Goal: Information Seeking & Learning: Learn about a topic

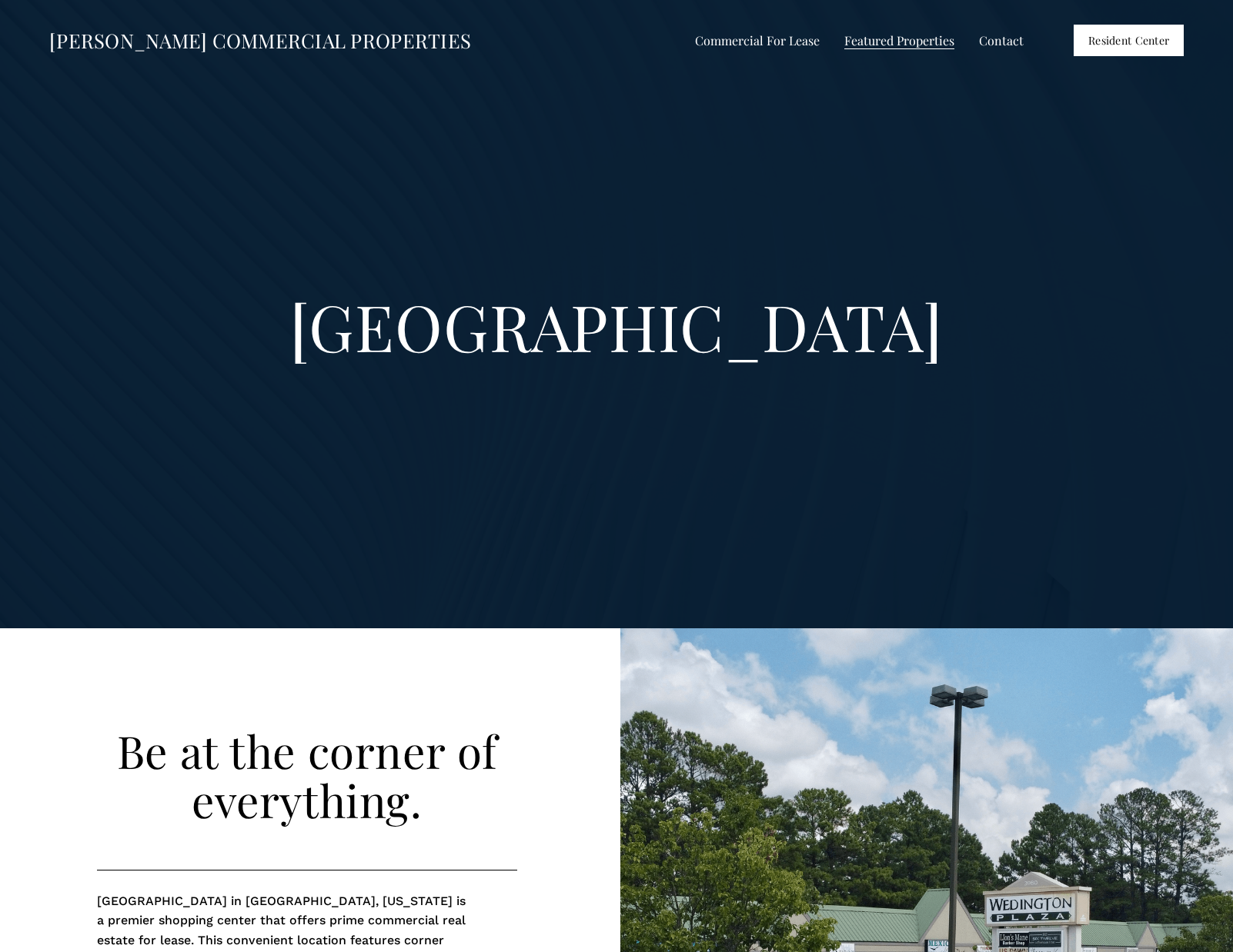
click at [0, 0] on span "Shops at [GEOGRAPHIC_DATA]" at bounding box center [0, 0] width 0 height 0
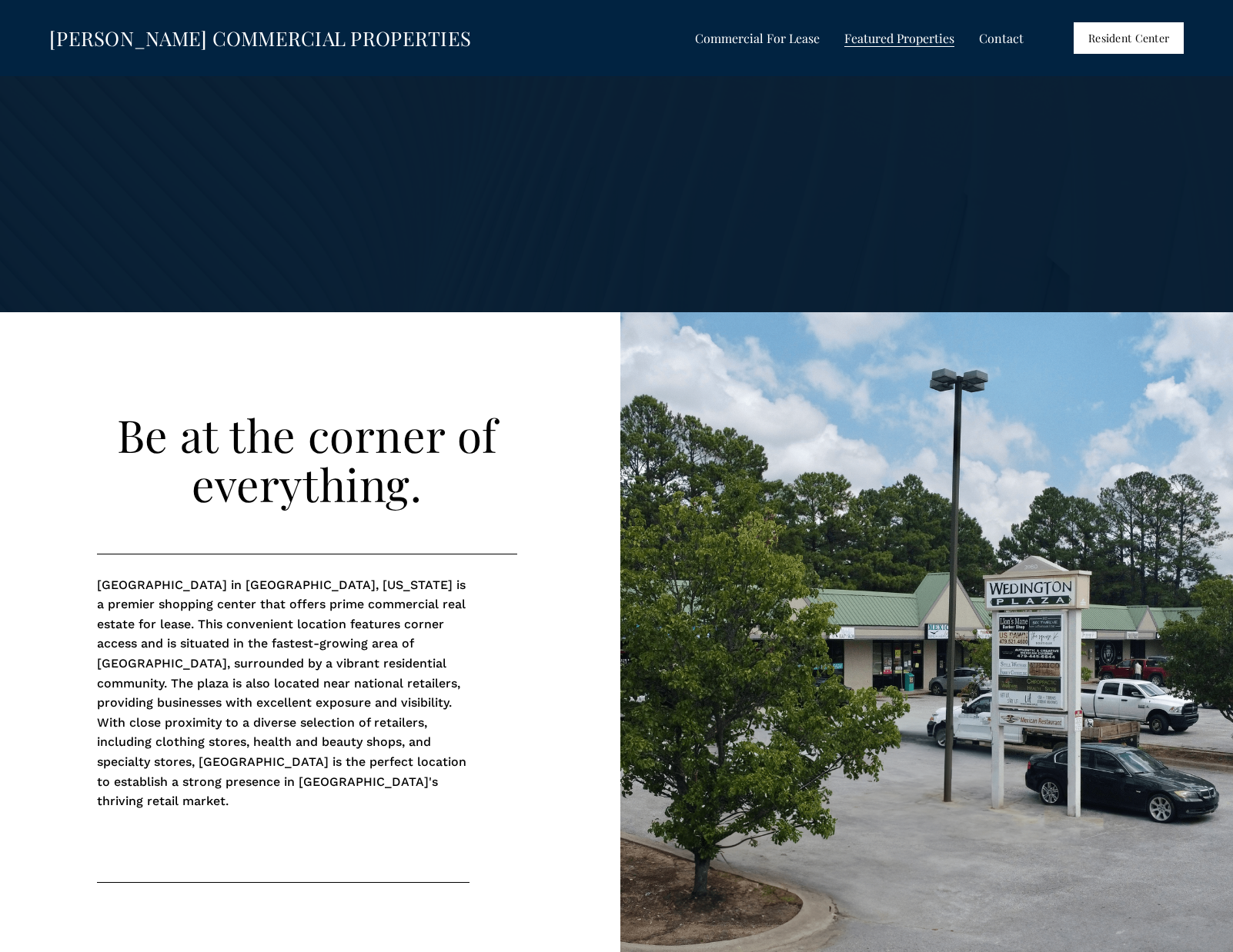
scroll to position [137, 0]
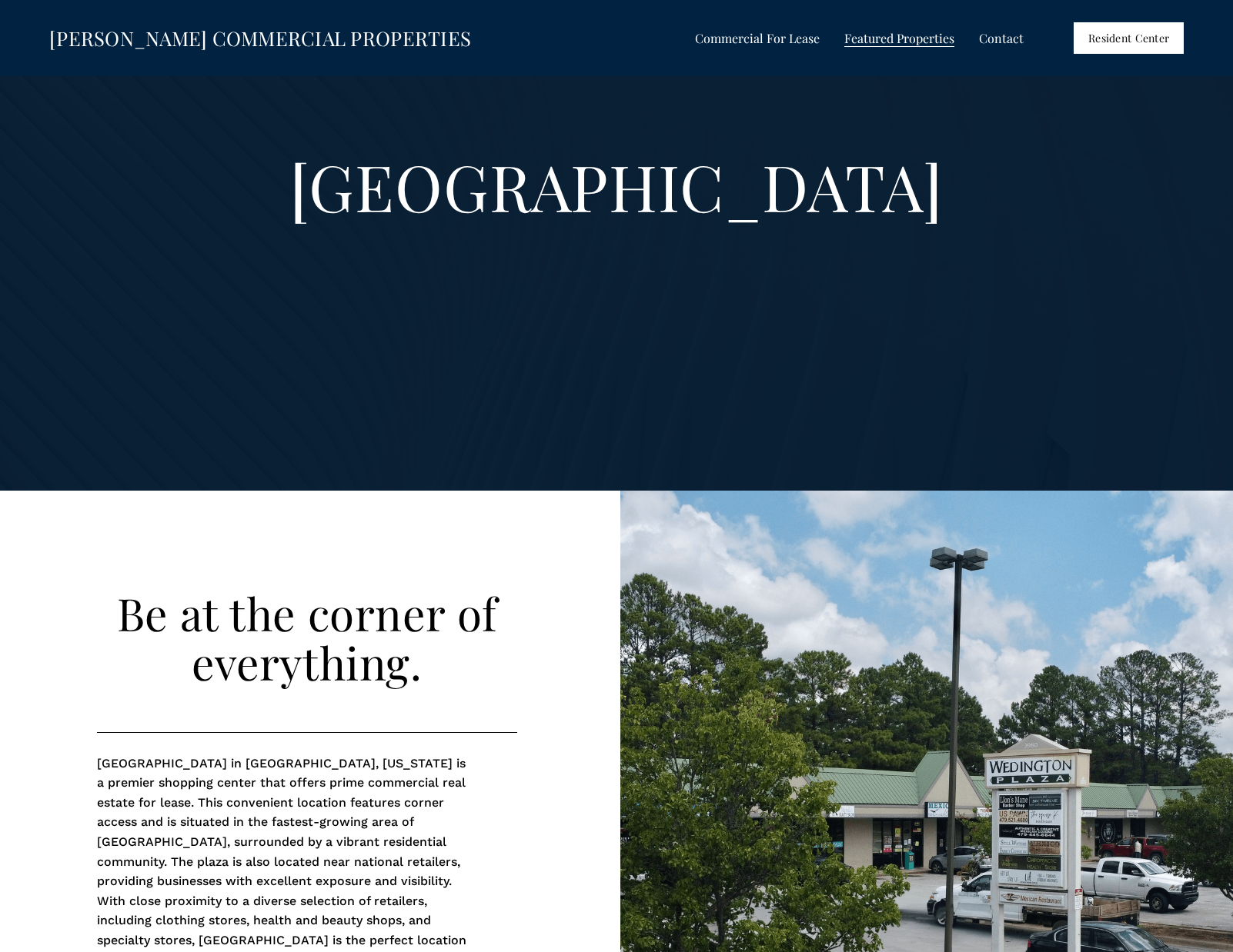
click at [0, 0] on span "Shops at [GEOGRAPHIC_DATA]" at bounding box center [0, 0] width 0 height 0
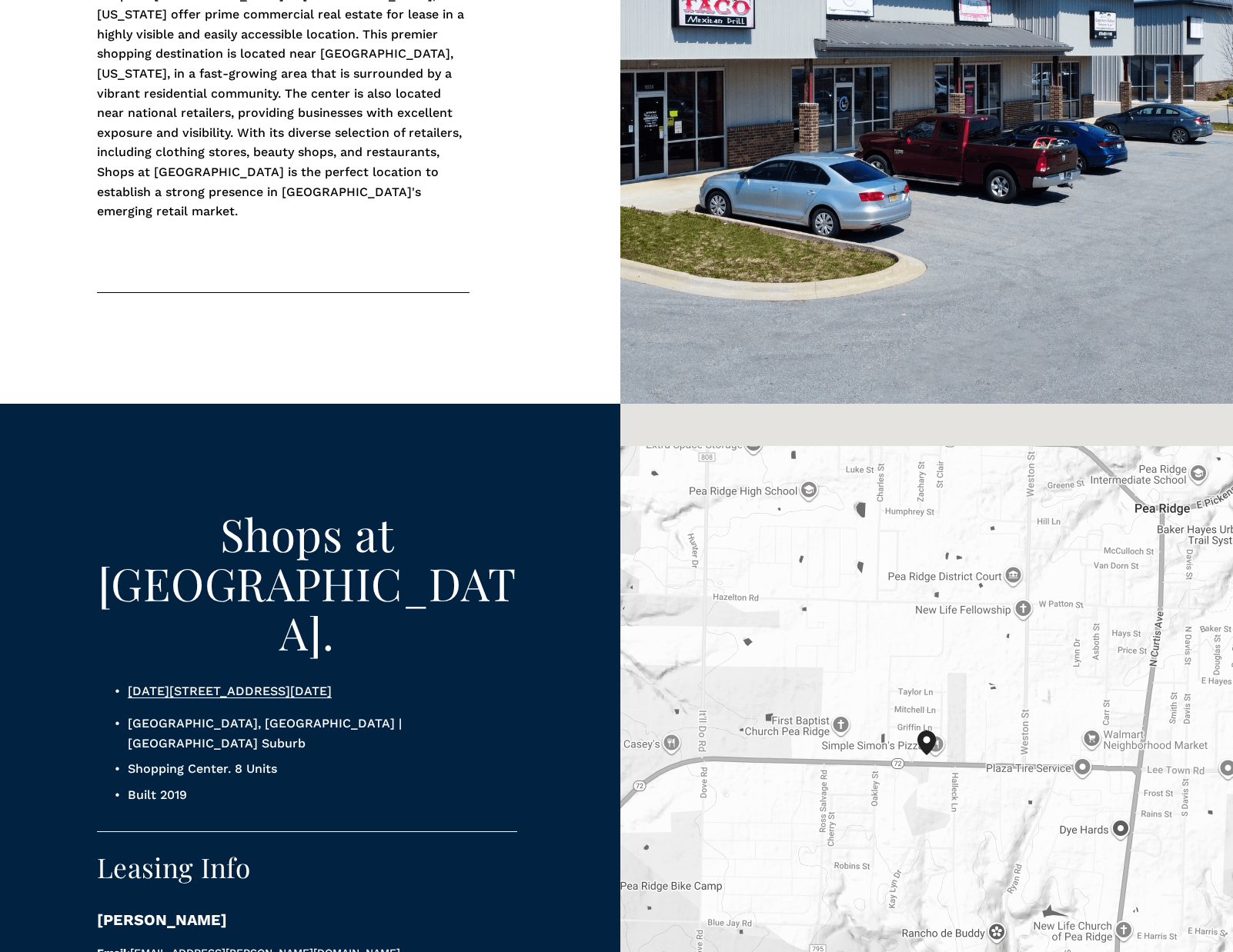
scroll to position [947, 0]
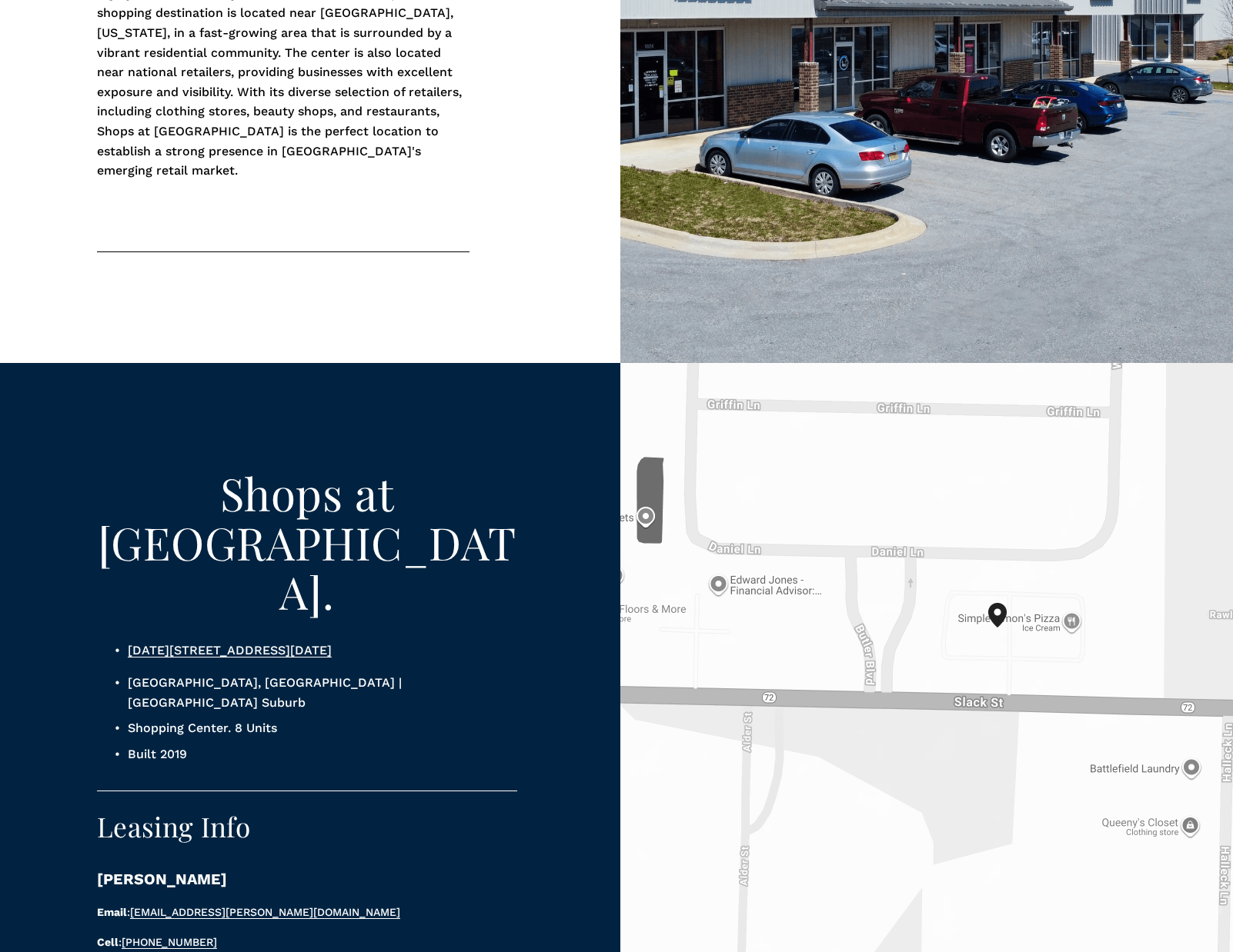
click at [332, 643] on link "1010-1026 Slack St, Pea Ridge, AR 72751 United States" at bounding box center [230, 650] width 204 height 14
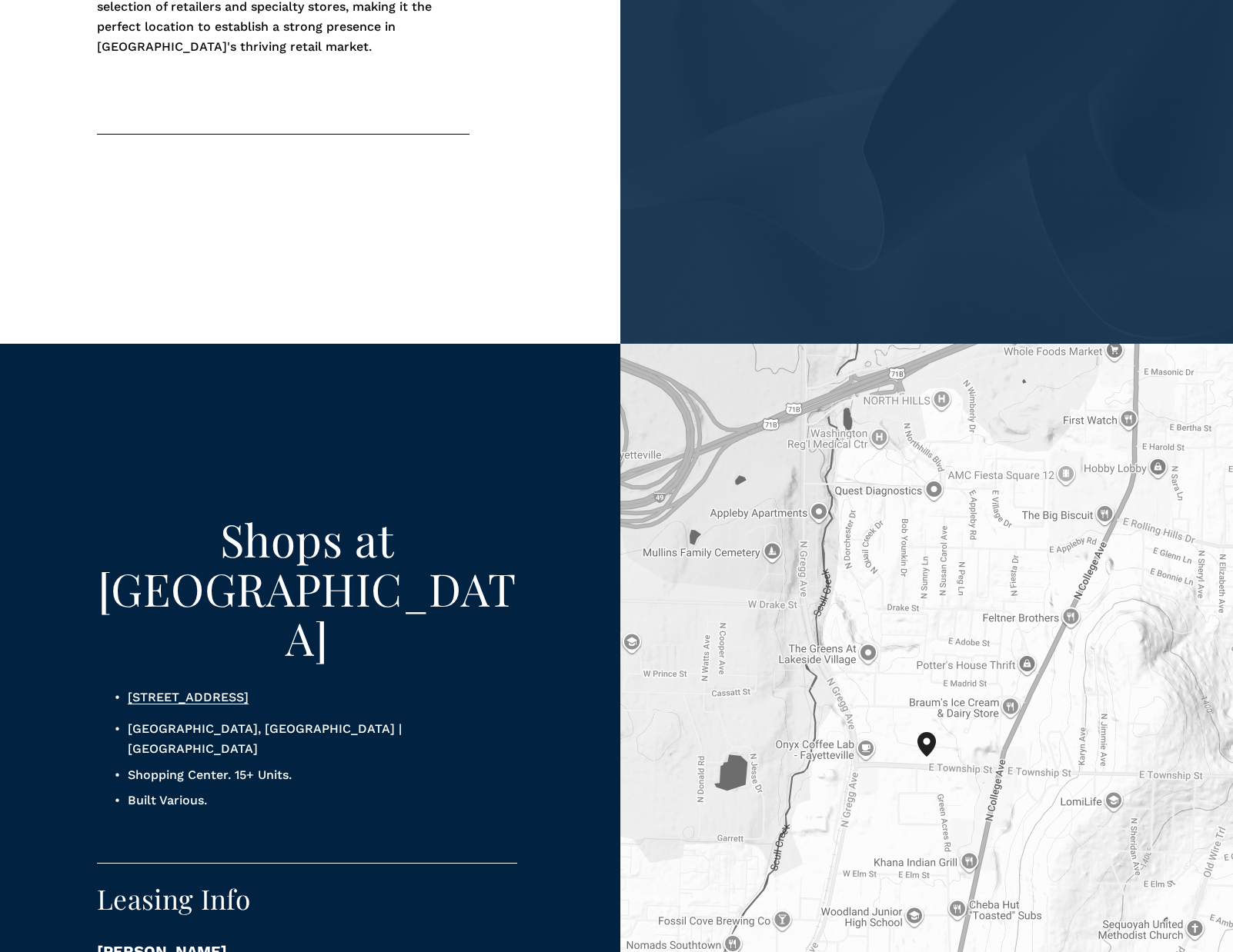
scroll to position [1055, 0]
click at [249, 691] on link "20-60 E Township St, Fayetteville, AR 72703" at bounding box center [188, 698] width 121 height 14
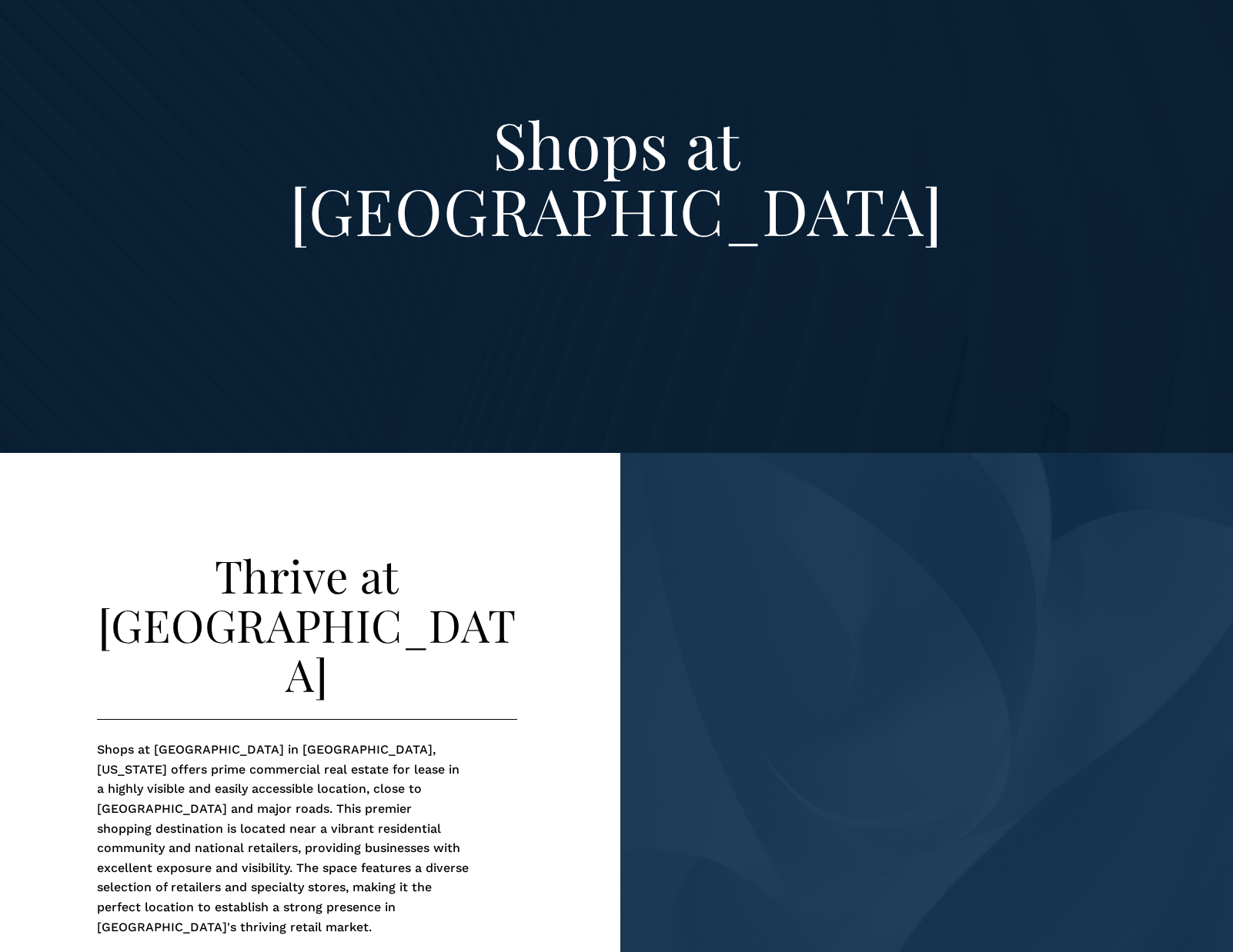
scroll to position [128, 0]
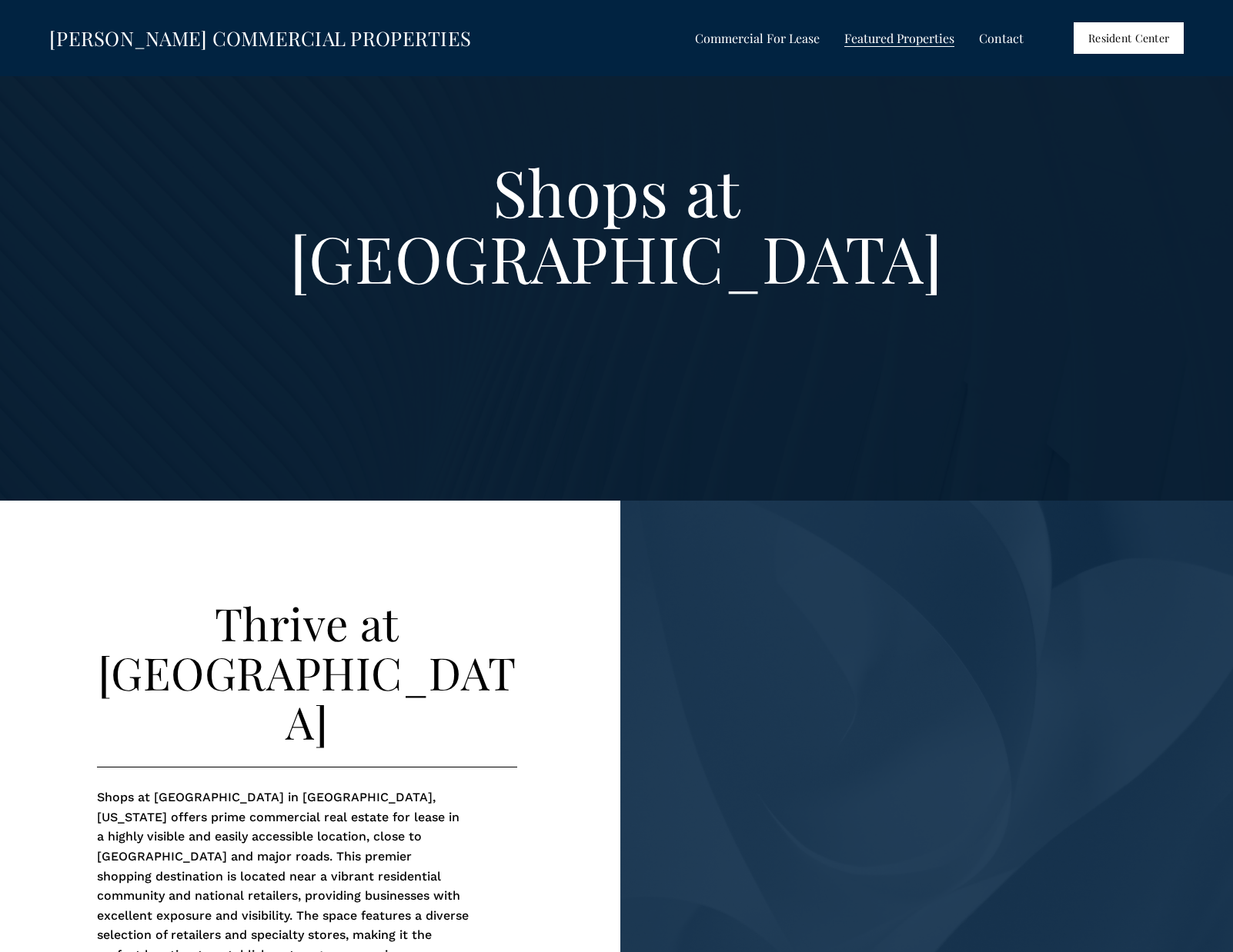
click at [0, 0] on span "Shops at [GEOGRAPHIC_DATA]" at bounding box center [0, 0] width 0 height 0
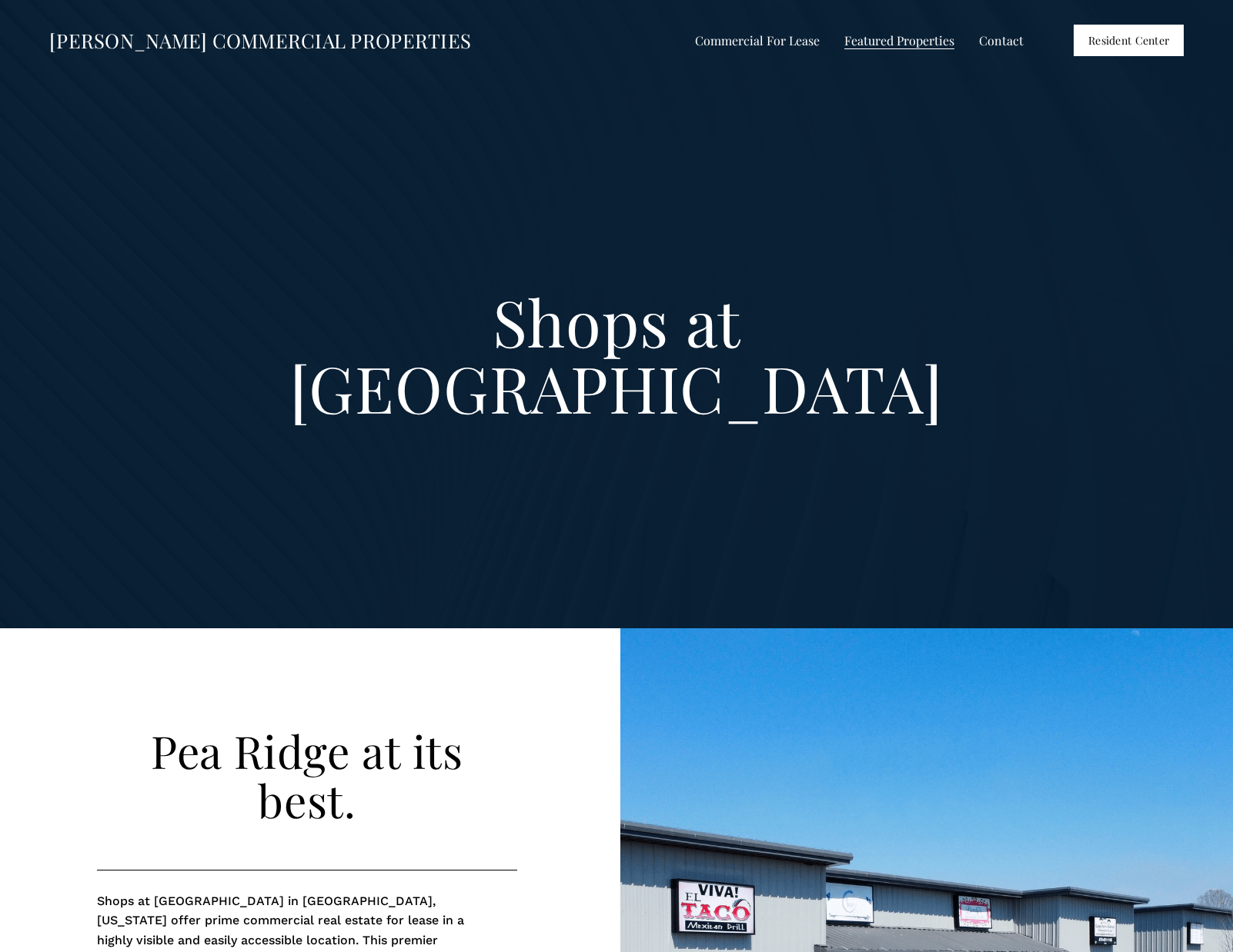
click at [0, 0] on span "Shops at [PERSON_NAME]" at bounding box center [0, 0] width 0 height 0
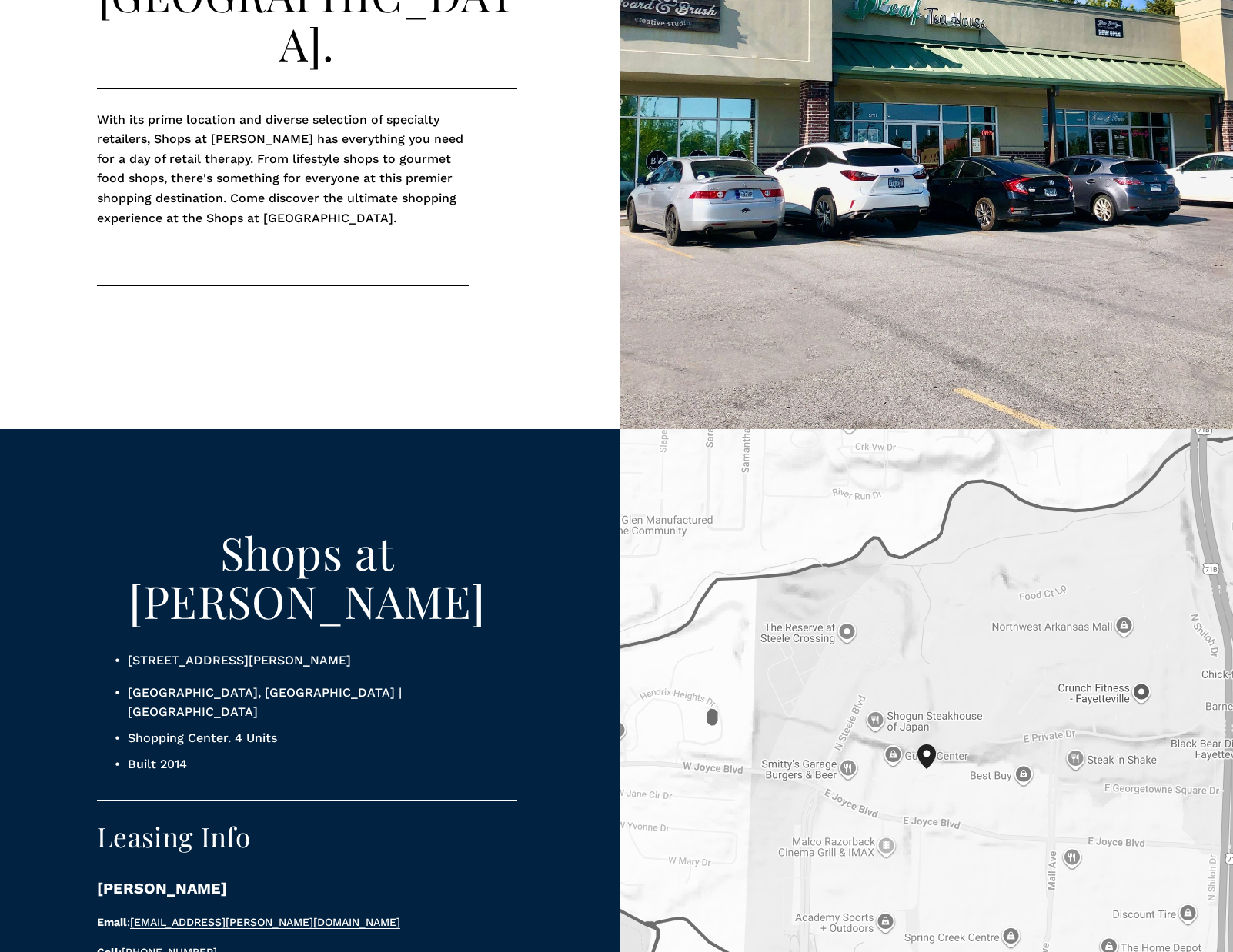
scroll to position [954, 0]
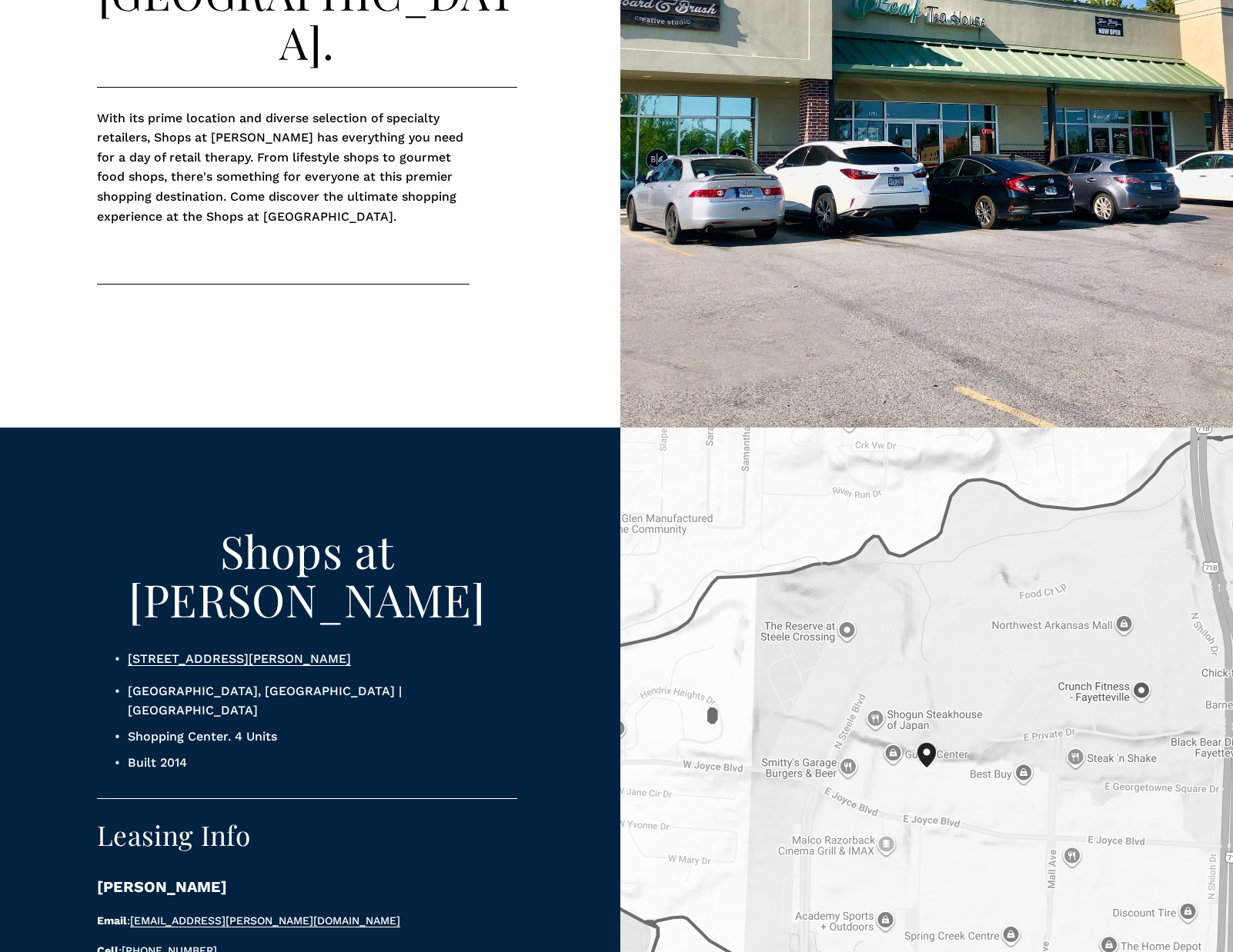
click at [207, 652] on link "240 E Joyce Blvd, Fayetteville, AR 72703 United States" at bounding box center [239, 659] width 223 height 14
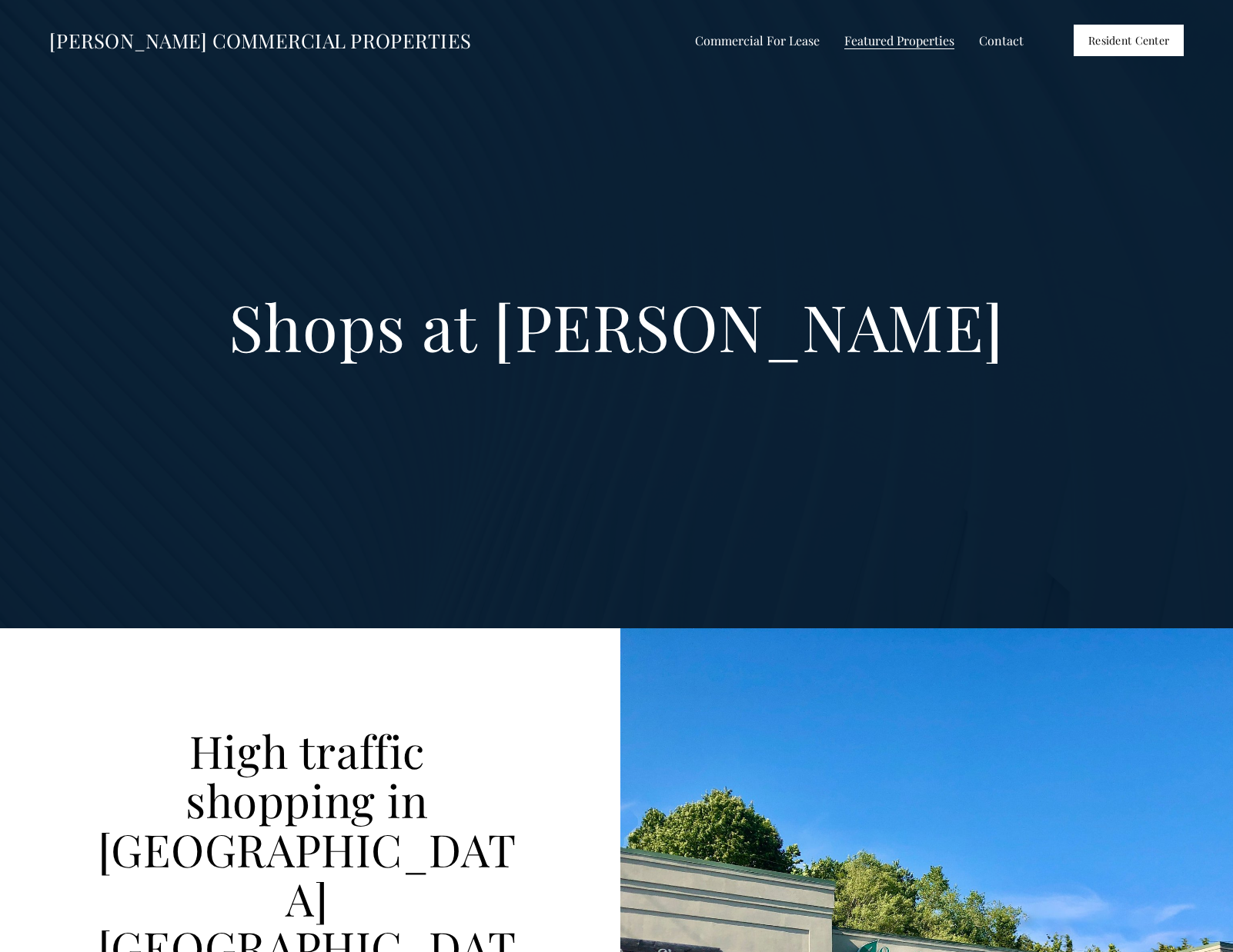
scroll to position [0, 0]
click at [0, 0] on span "The Collection at [GEOGRAPHIC_DATA]" at bounding box center [0, 0] width 0 height 0
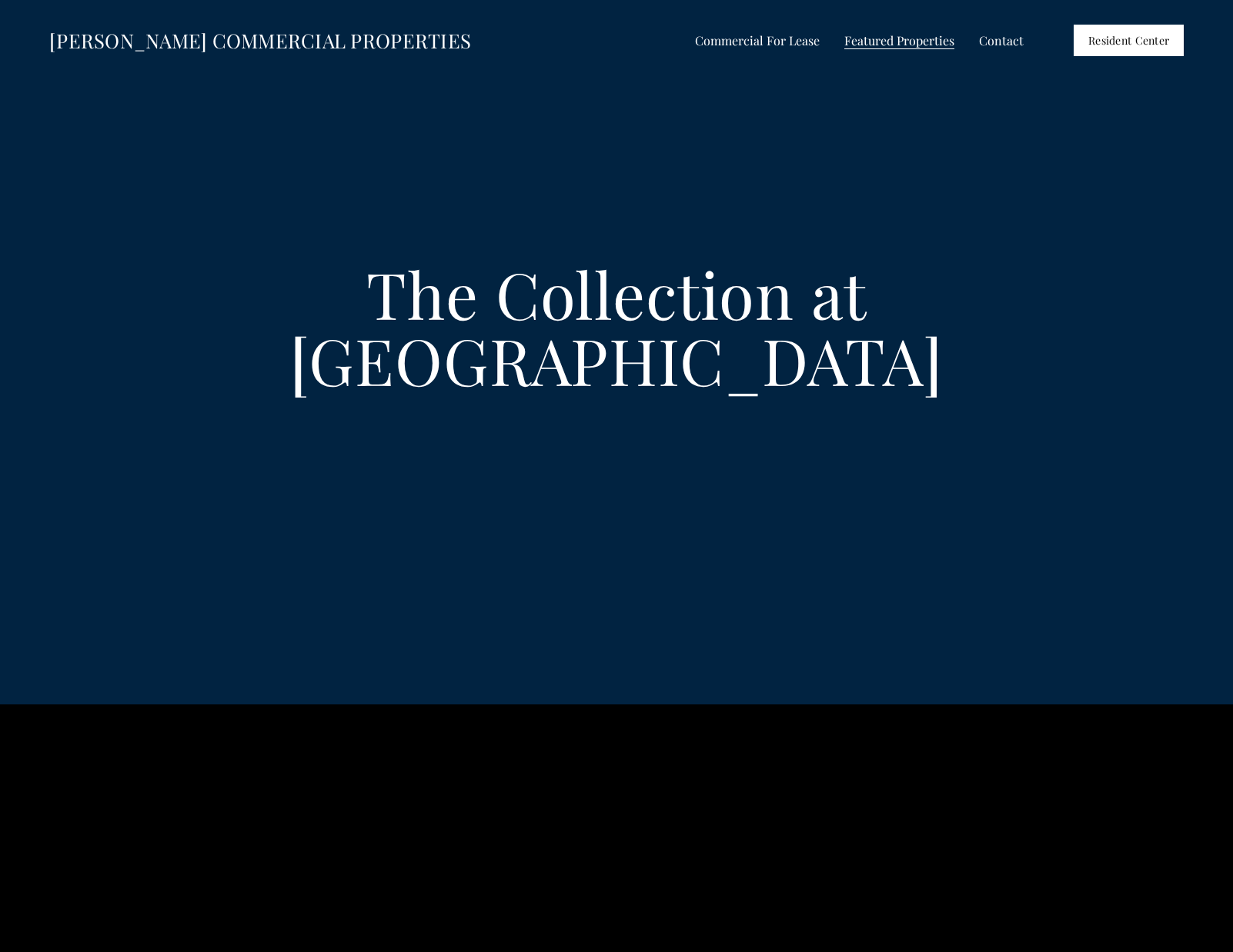
click at [0, 0] on span "Shops on the Trail" at bounding box center [0, 0] width 0 height 0
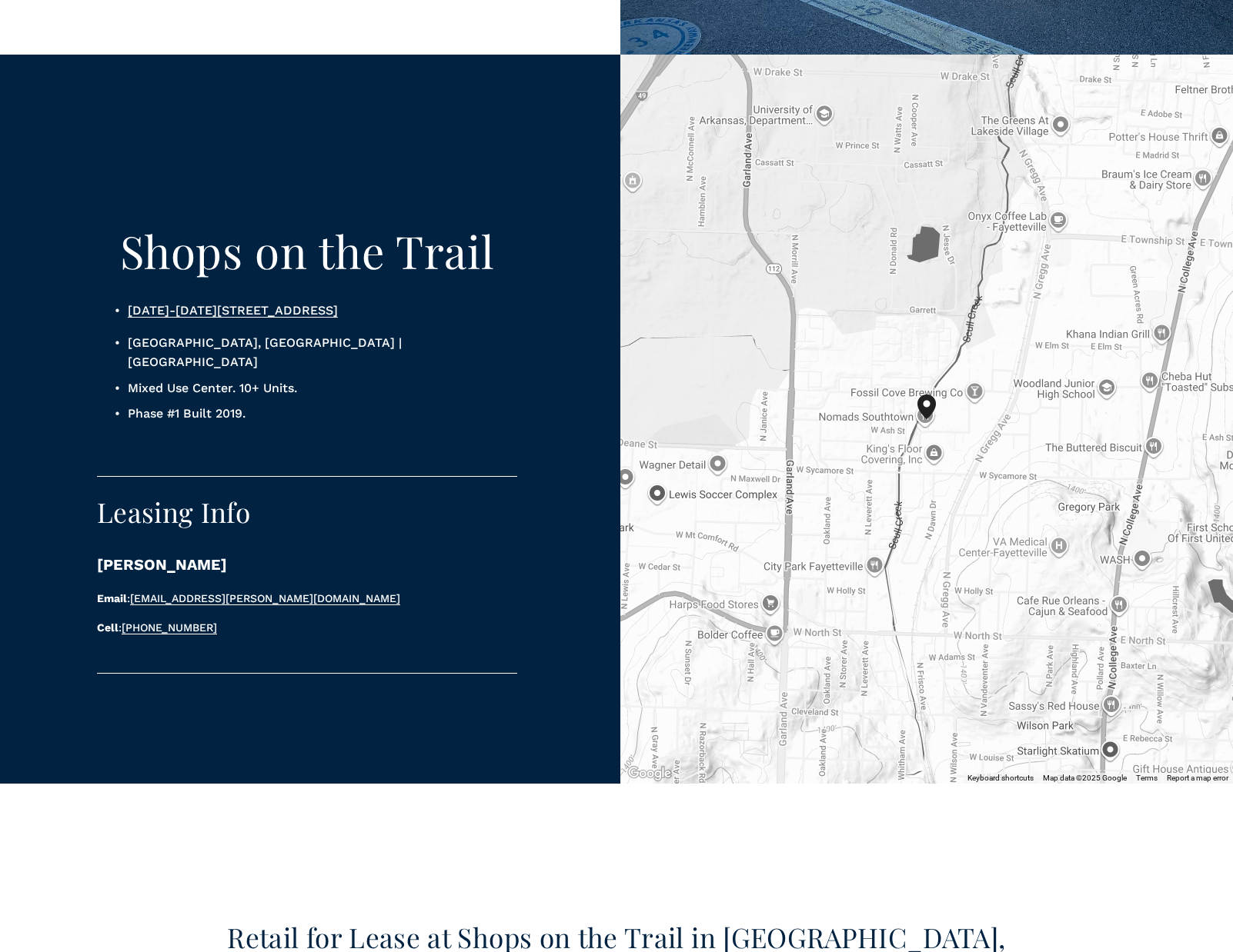
scroll to position [1323, 0]
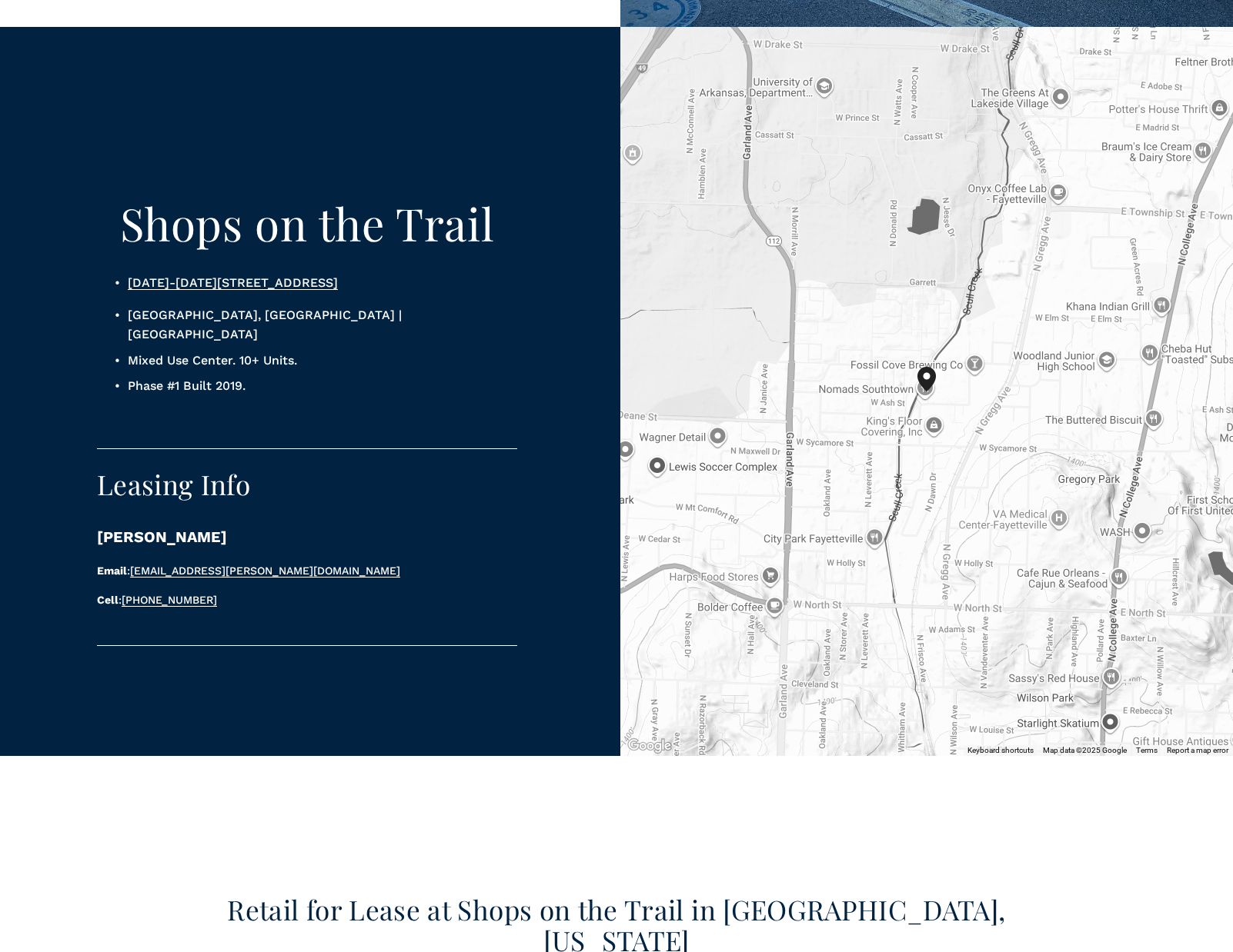
click at [338, 276] on link "1863-1895 N Pluto Dr, Fayetteville, AR 72703 United States of America" at bounding box center [233, 283] width 210 height 14
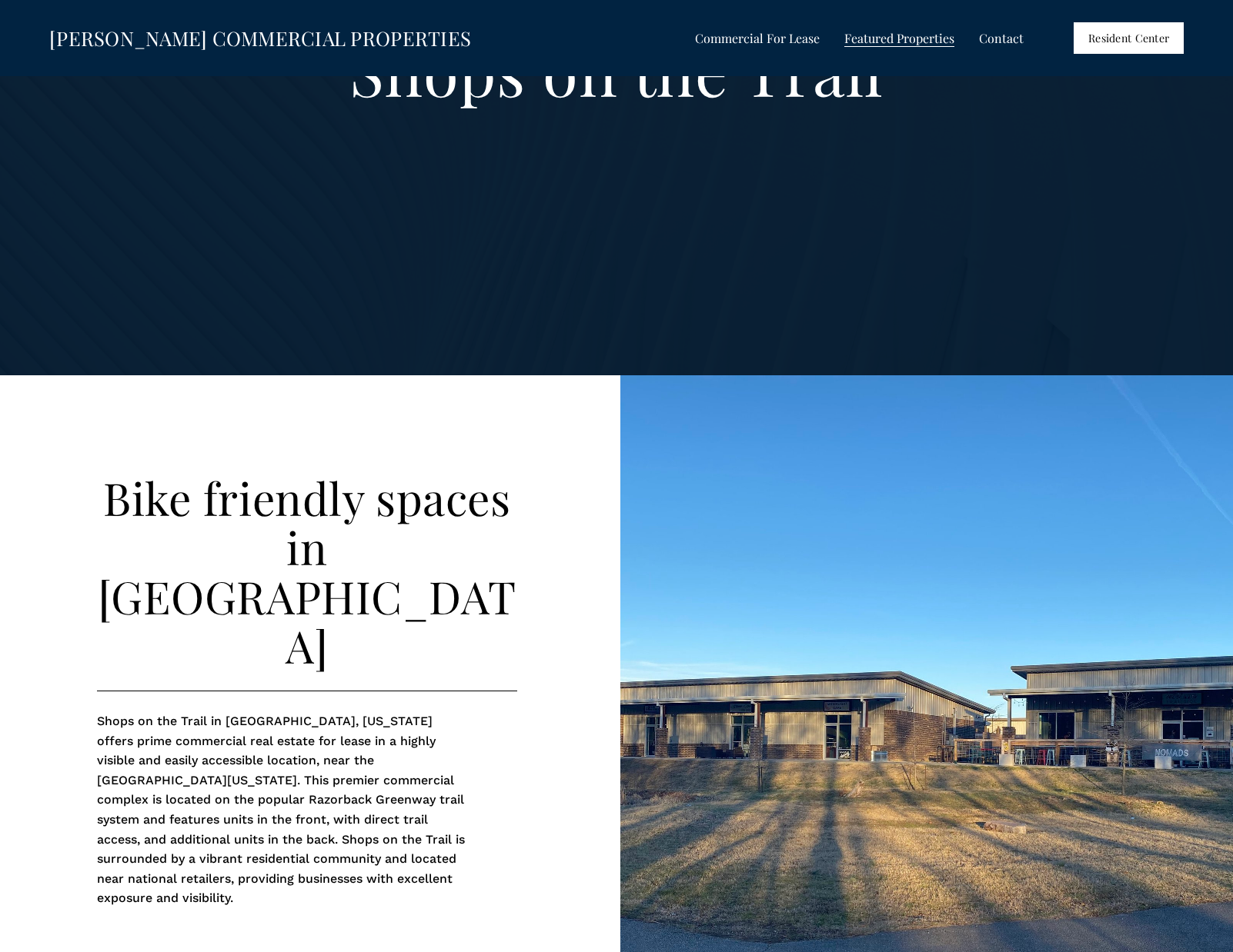
scroll to position [238, 0]
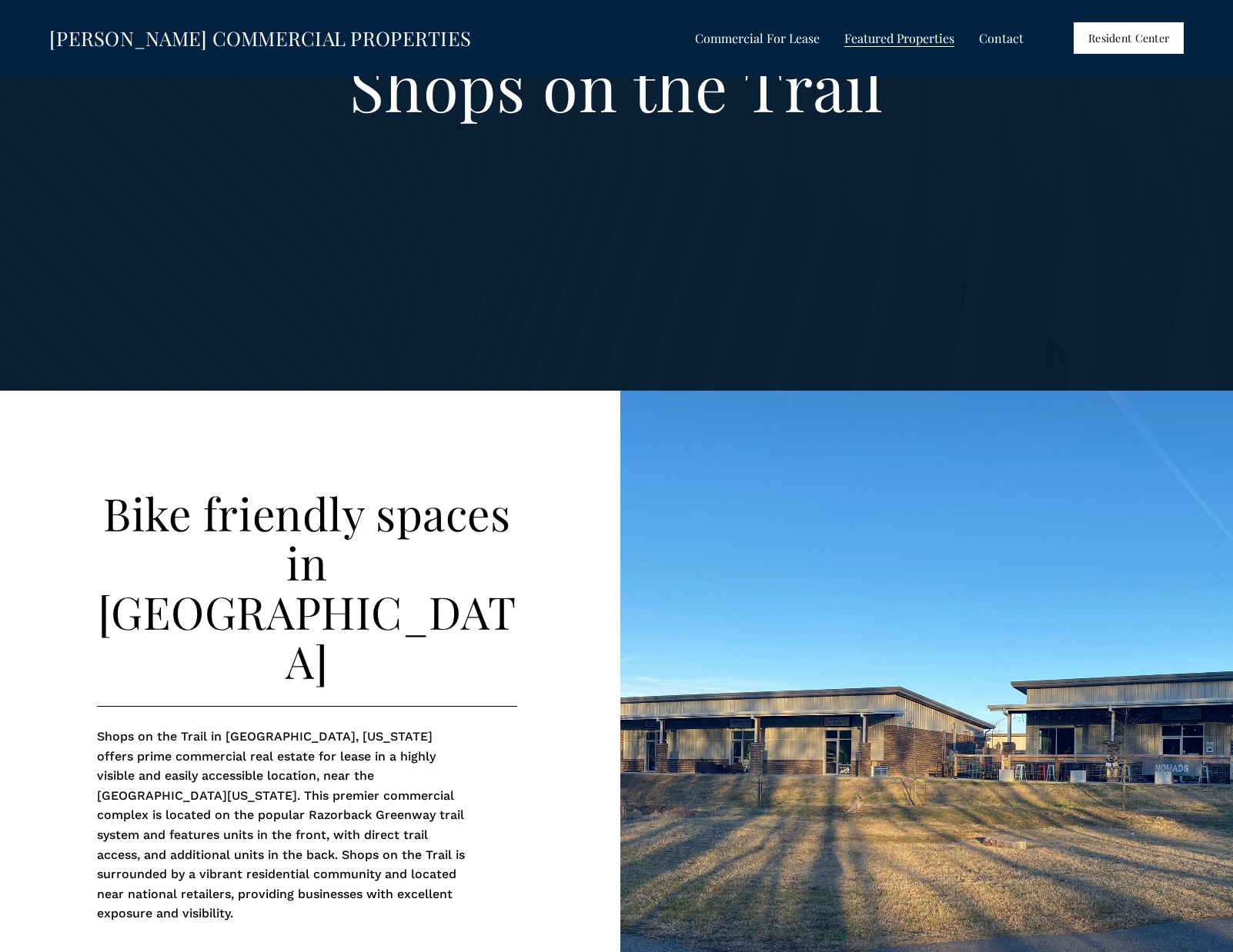
click at [0, 0] on span "All Listings" at bounding box center [0, 0] width 0 height 0
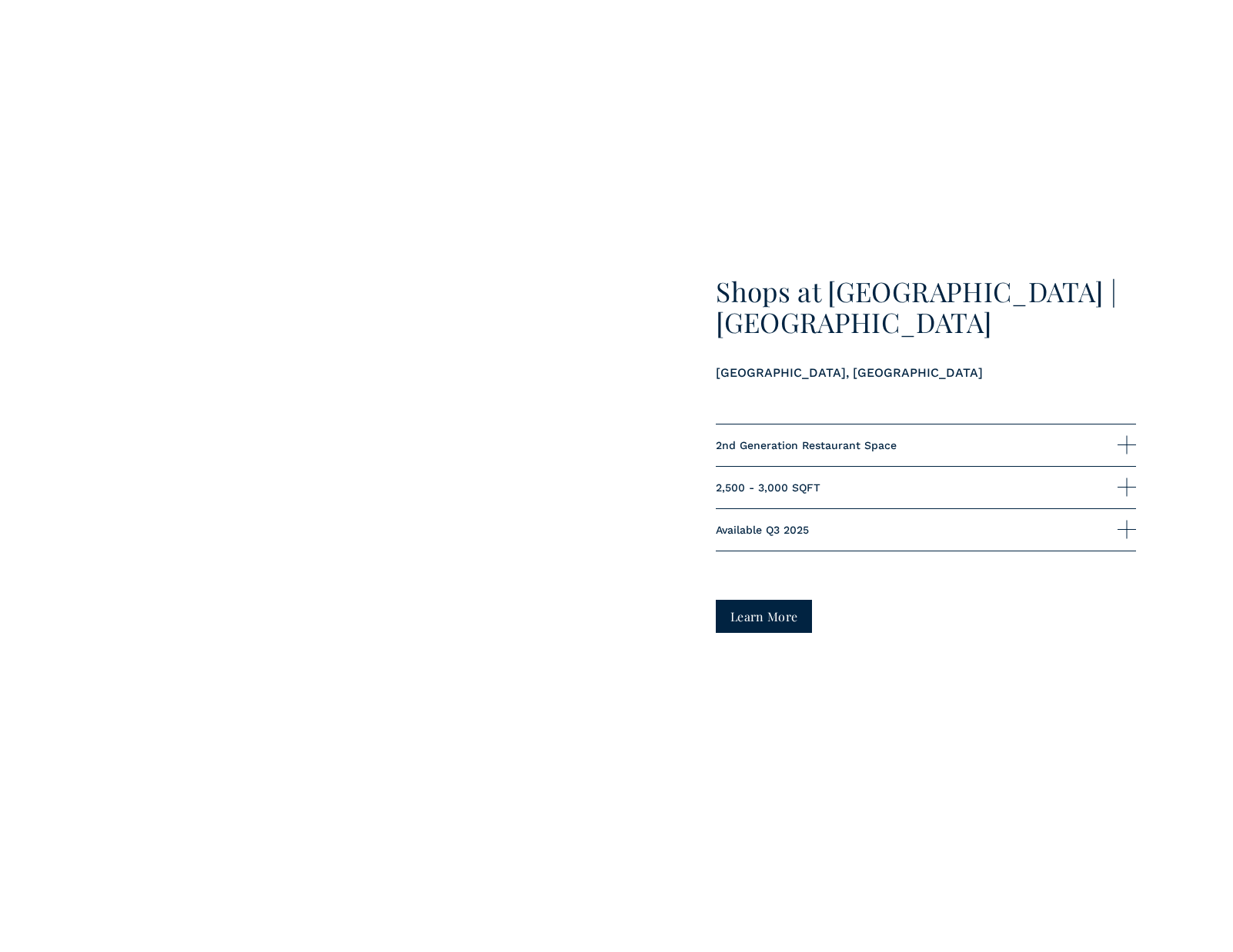
scroll to position [4936, 0]
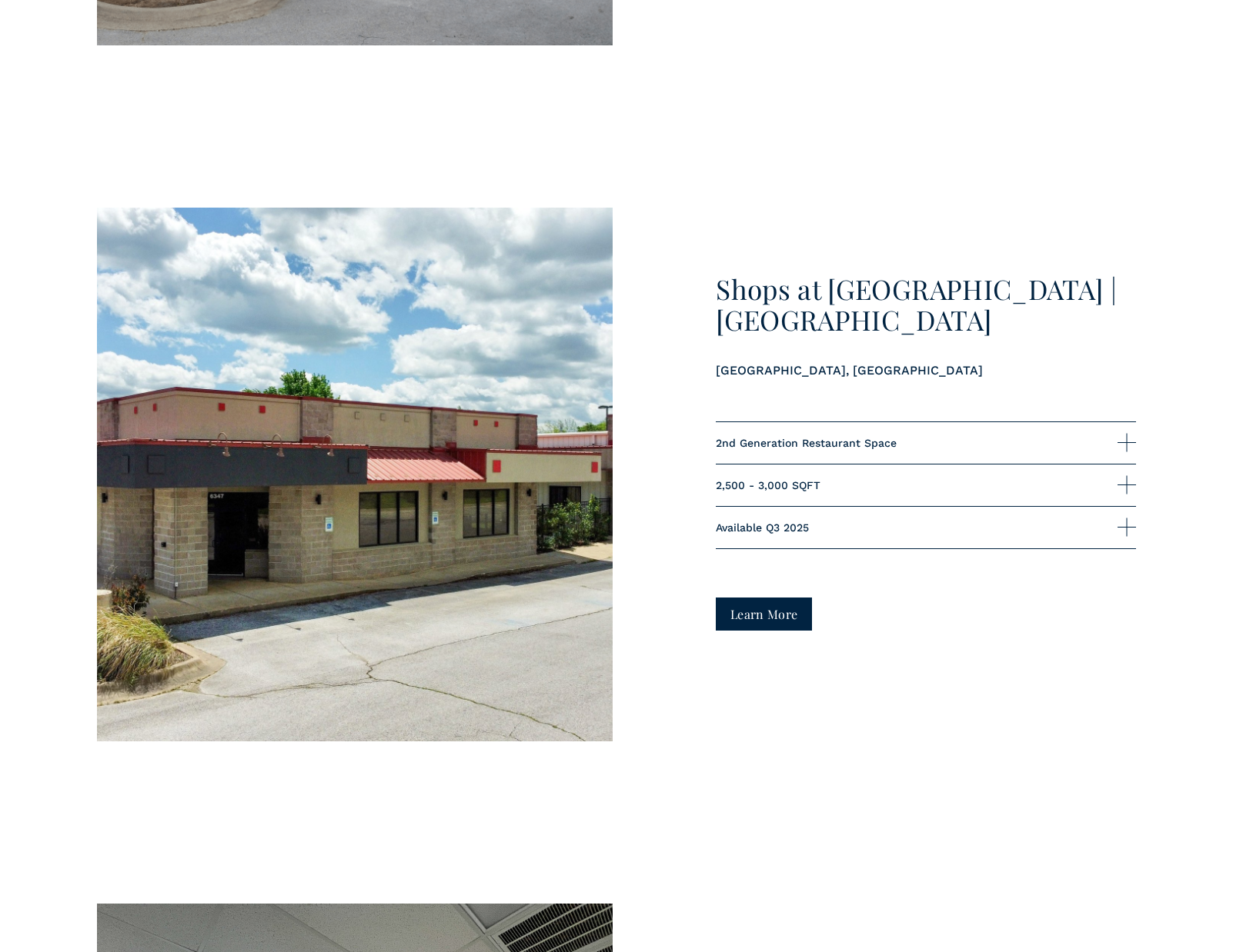
click at [754, 598] on link "Learn More" at bounding box center [763, 614] width 96 height 33
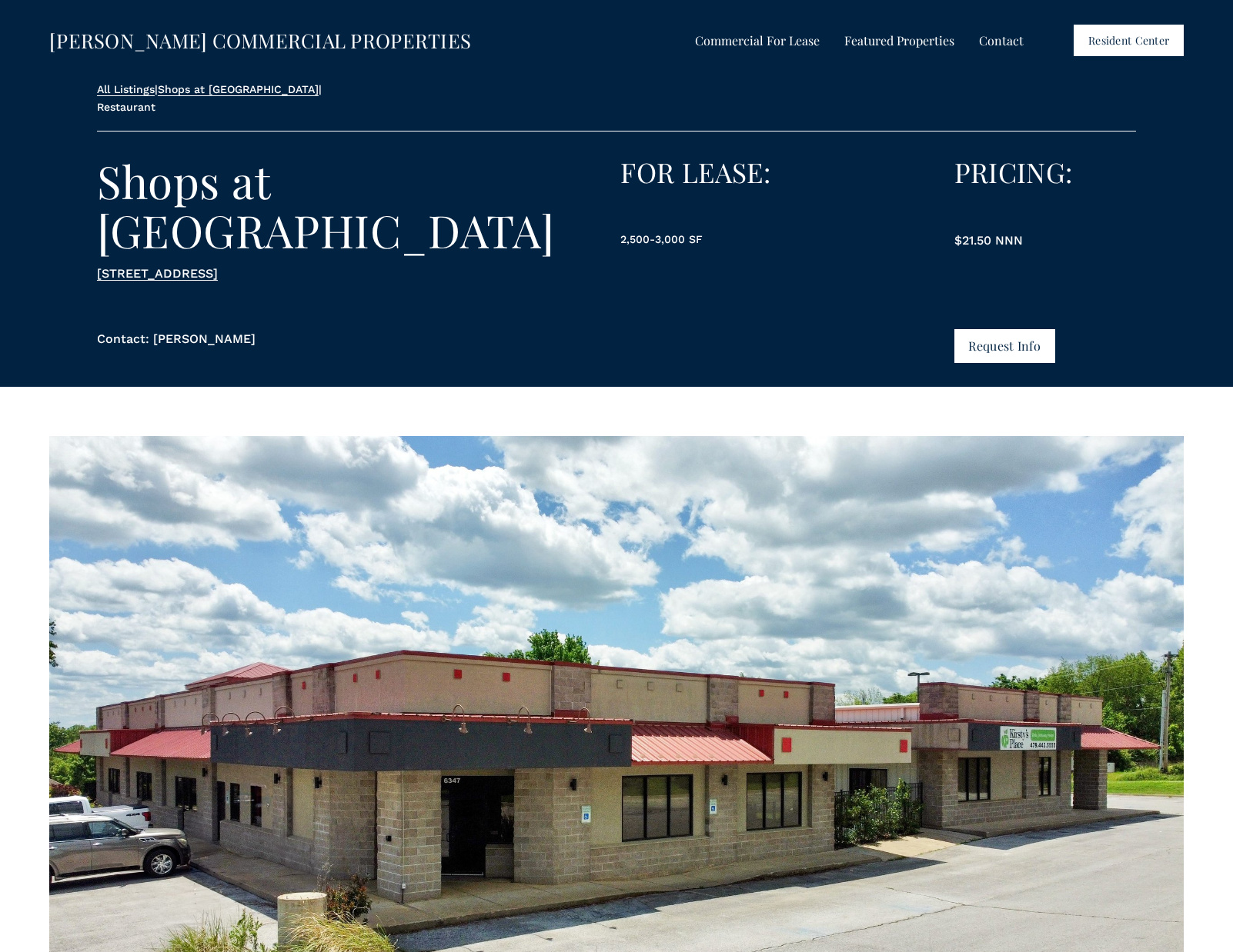
click at [218, 266] on link "6347 W Wedington Dr, Fayetteville, AR 72701" at bounding box center [157, 273] width 121 height 14
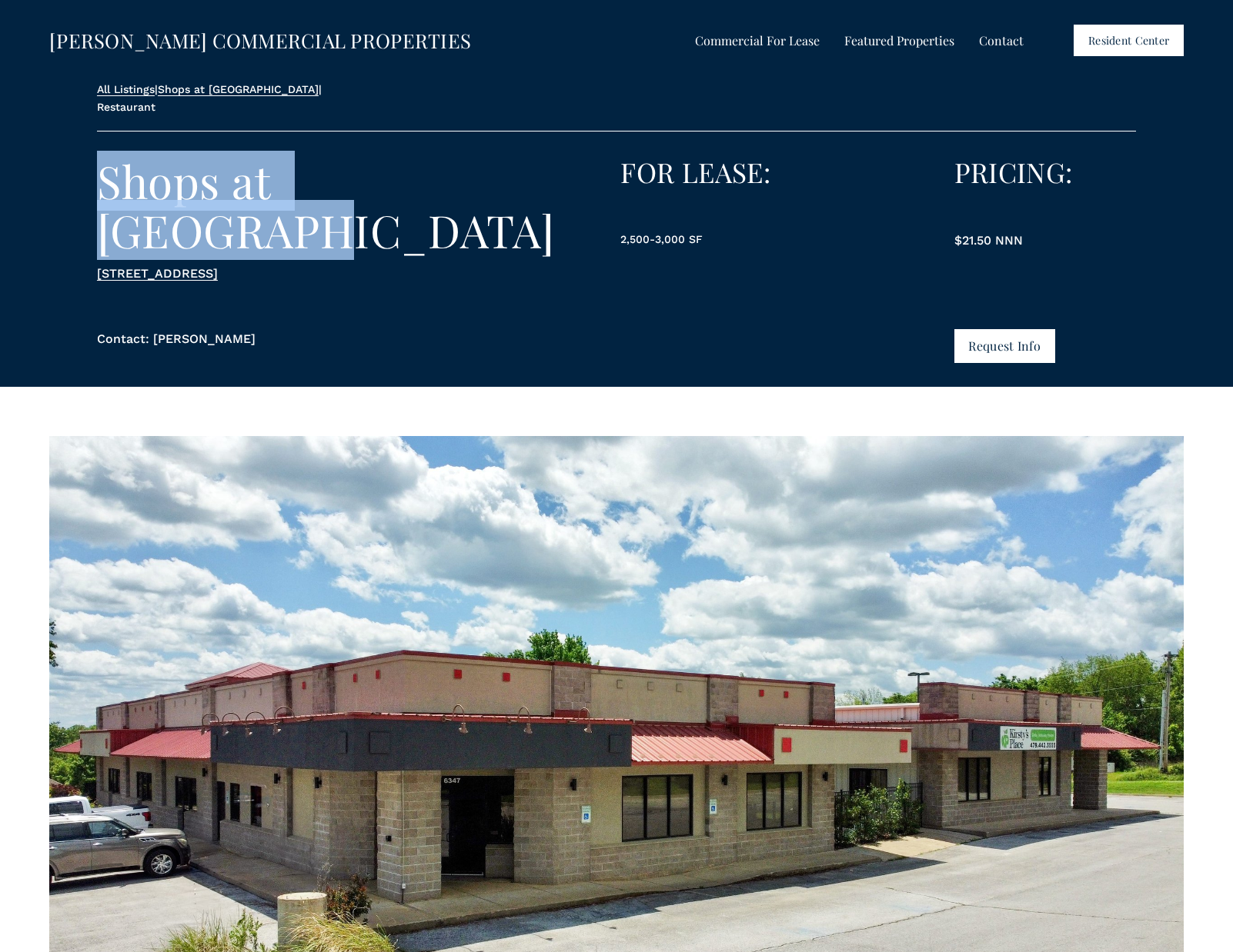
drag, startPoint x: 461, startPoint y: 134, endPoint x: 490, endPoint y: 234, distance: 104.1
click at [490, 233] on div "All Listings | Shops at Wedington | Restaurant Shops at Wedington 6347 W Weding…" at bounding box center [616, 234] width 1233 height 305
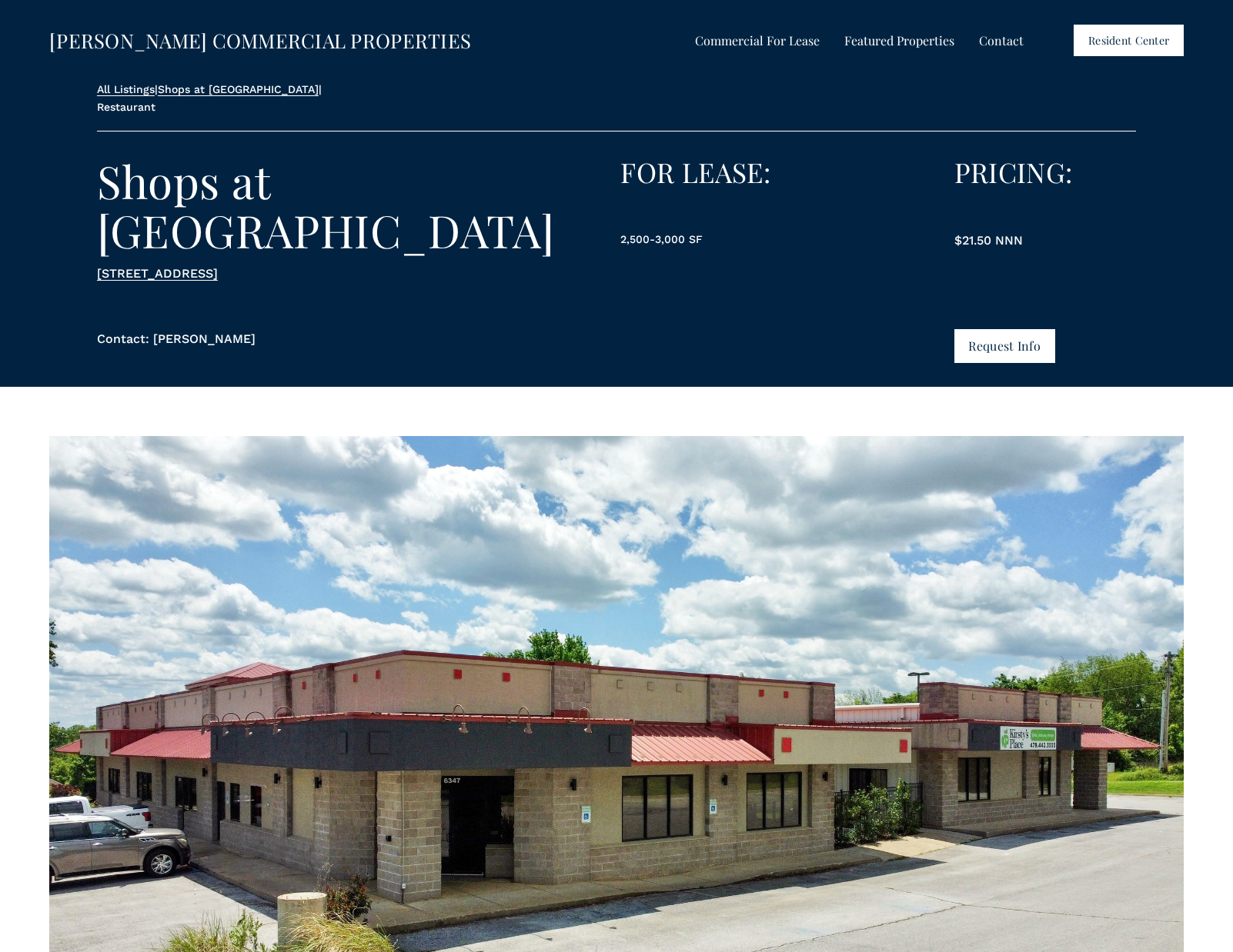
click at [391, 239] on div "All Listings | Shops at Wedington | Restaurant Shops at Wedington 6347 W Weding…" at bounding box center [616, 234] width 1233 height 305
drag, startPoint x: 392, startPoint y: 239, endPoint x: 202, endPoint y: 86, distance: 243.9
click at [202, 86] on div "All Listings | Shops at Wedington | Restaurant Shops at Wedington 6347 W Weding…" at bounding box center [616, 234] width 1233 height 305
click at [189, 39] on link "[PERSON_NAME] COMMERCIAL PROPERTIES" at bounding box center [260, 40] width 421 height 26
click at [190, 39] on link "[PERSON_NAME] COMMERCIAL PROPERTIES" at bounding box center [260, 40] width 421 height 26
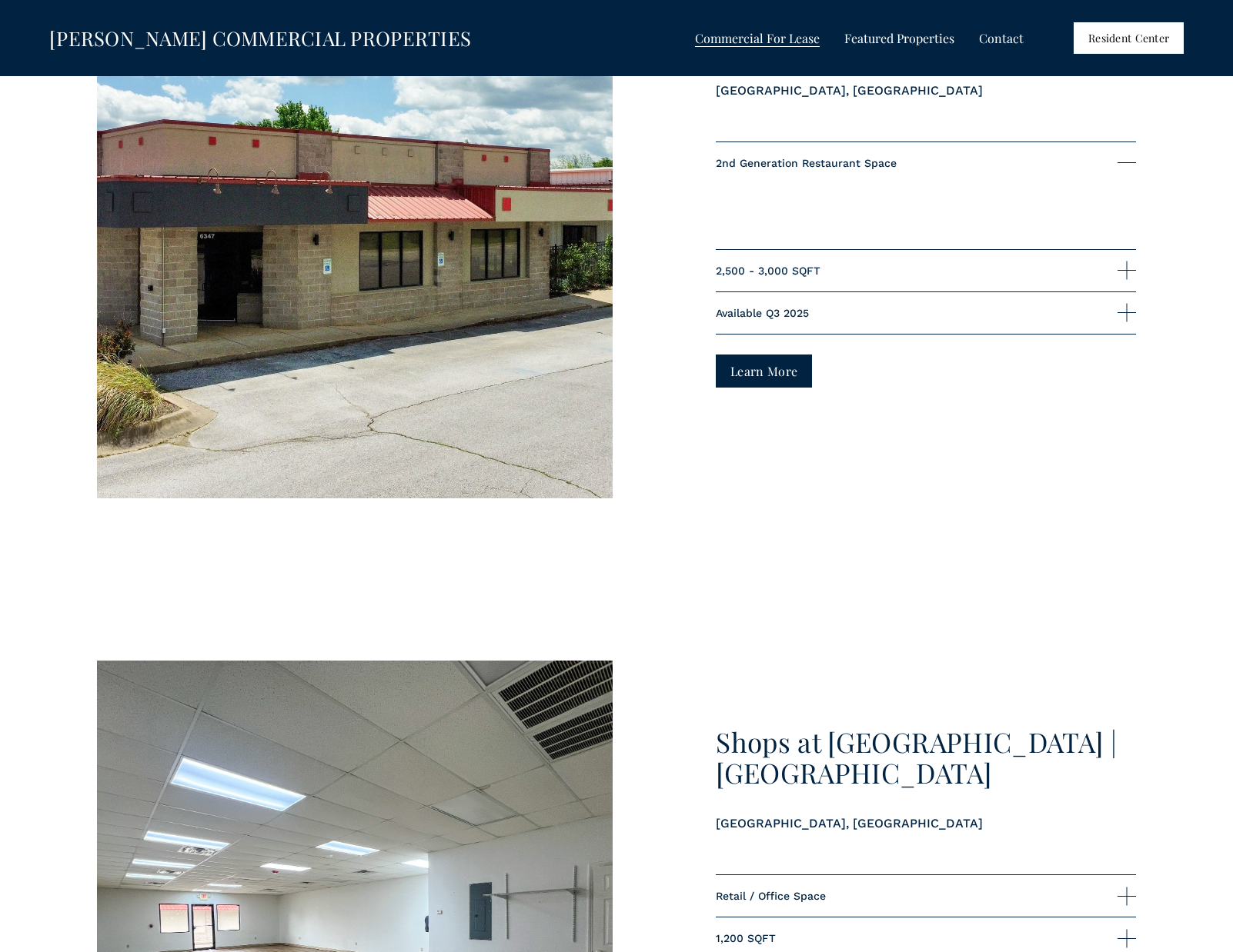
scroll to position [3284, 0]
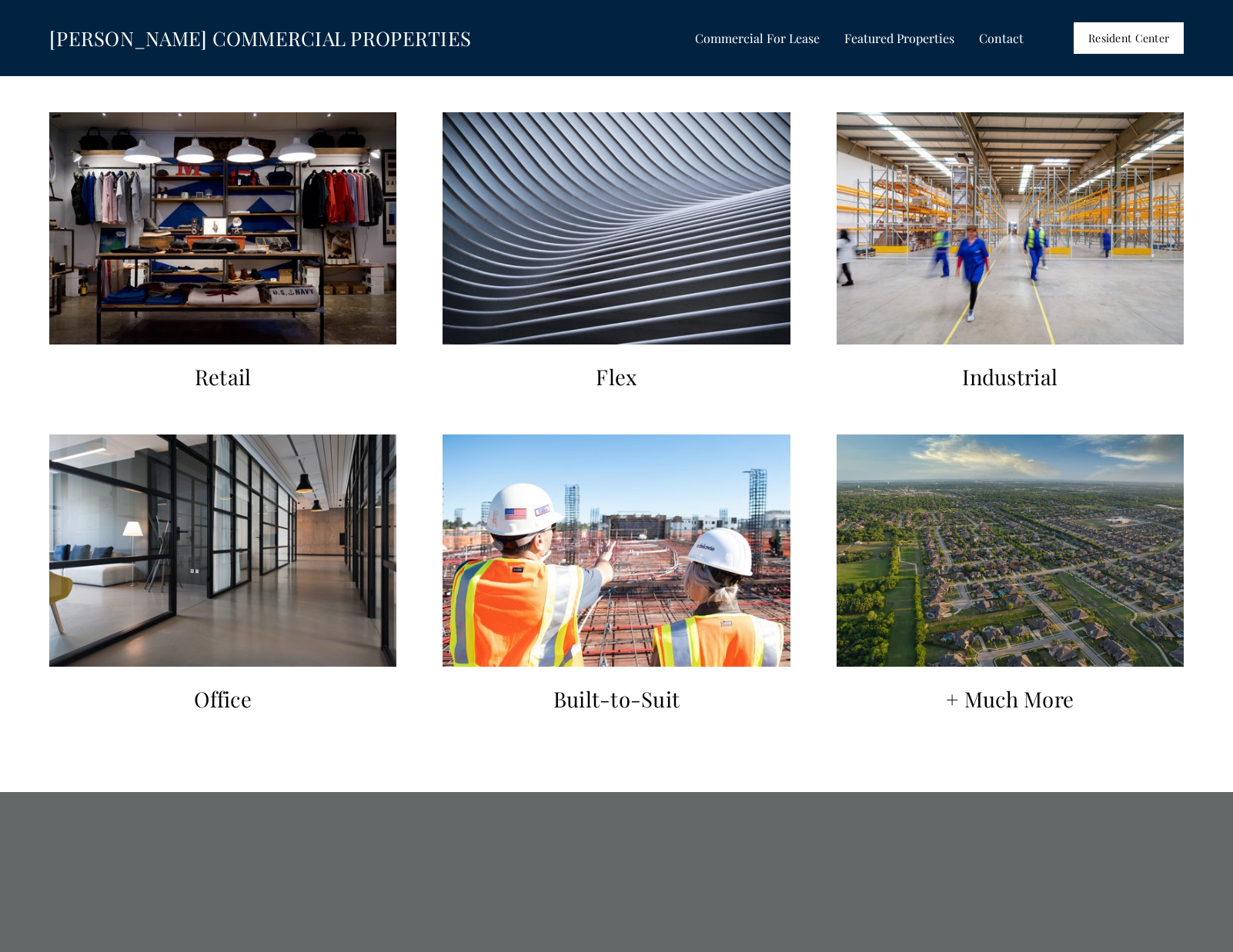
scroll to position [1486, 0]
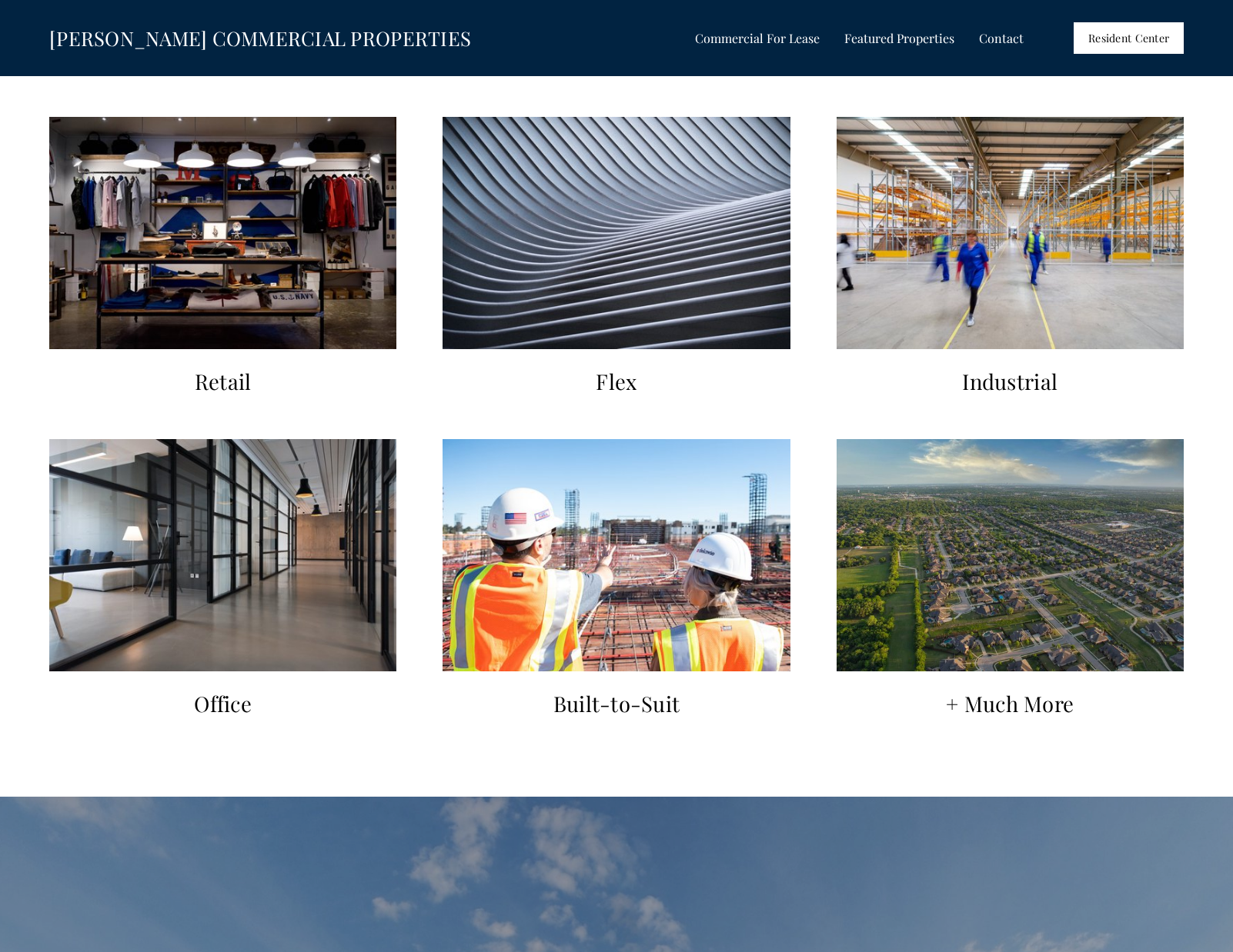
click at [617, 276] on img at bounding box center [616, 233] width 347 height 232
drag, startPoint x: 998, startPoint y: 335, endPoint x: 985, endPoint y: 271, distance: 65.3
click at [997, 370] on h2 "Industrial" at bounding box center [1009, 381] width 260 height 23
click at [985, 264] on img at bounding box center [1010, 233] width 347 height 232
click at [967, 582] on img at bounding box center [1010, 555] width 347 height 232
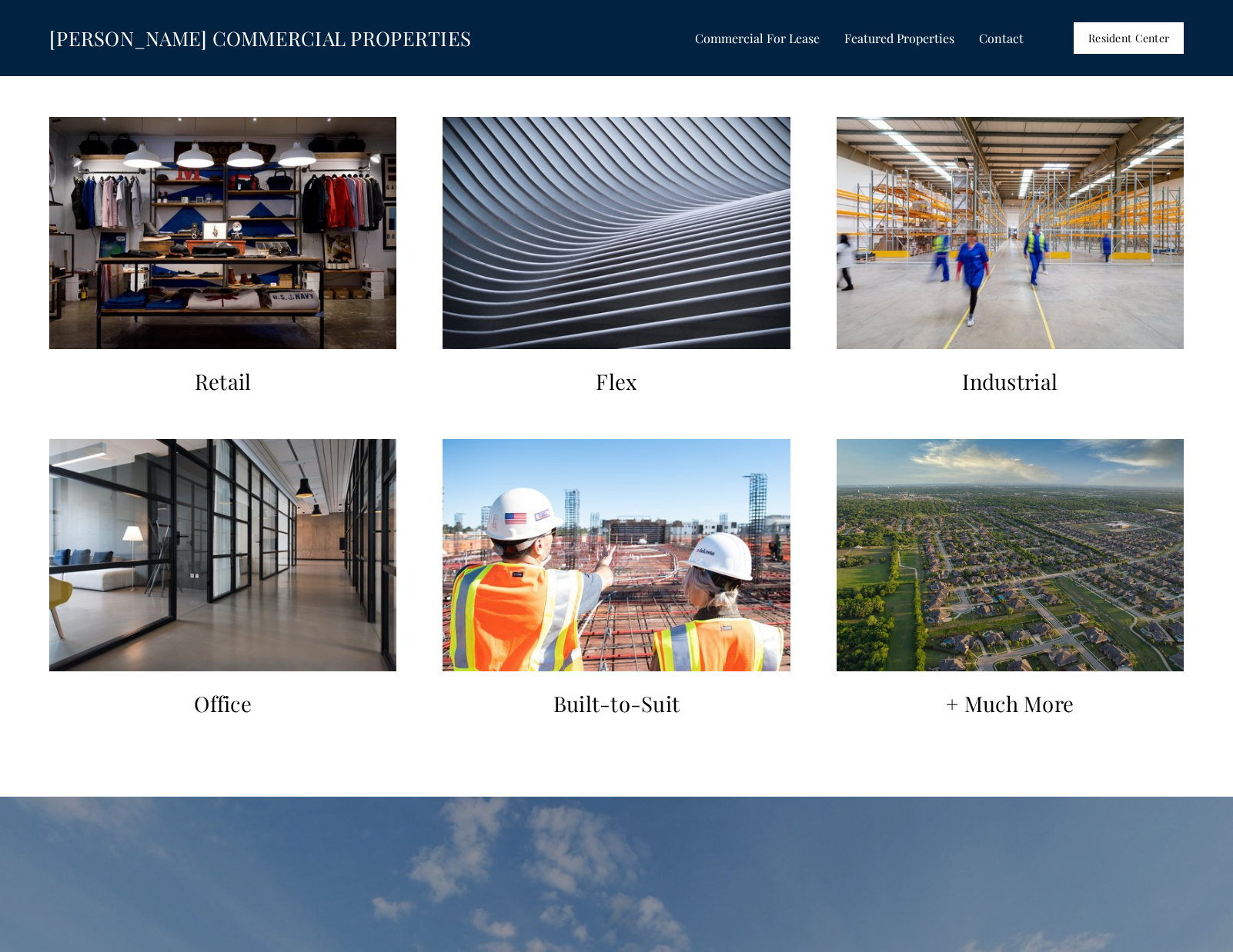
click at [657, 627] on img at bounding box center [616, 555] width 347 height 232
click at [300, 571] on img at bounding box center [223, 555] width 347 height 232
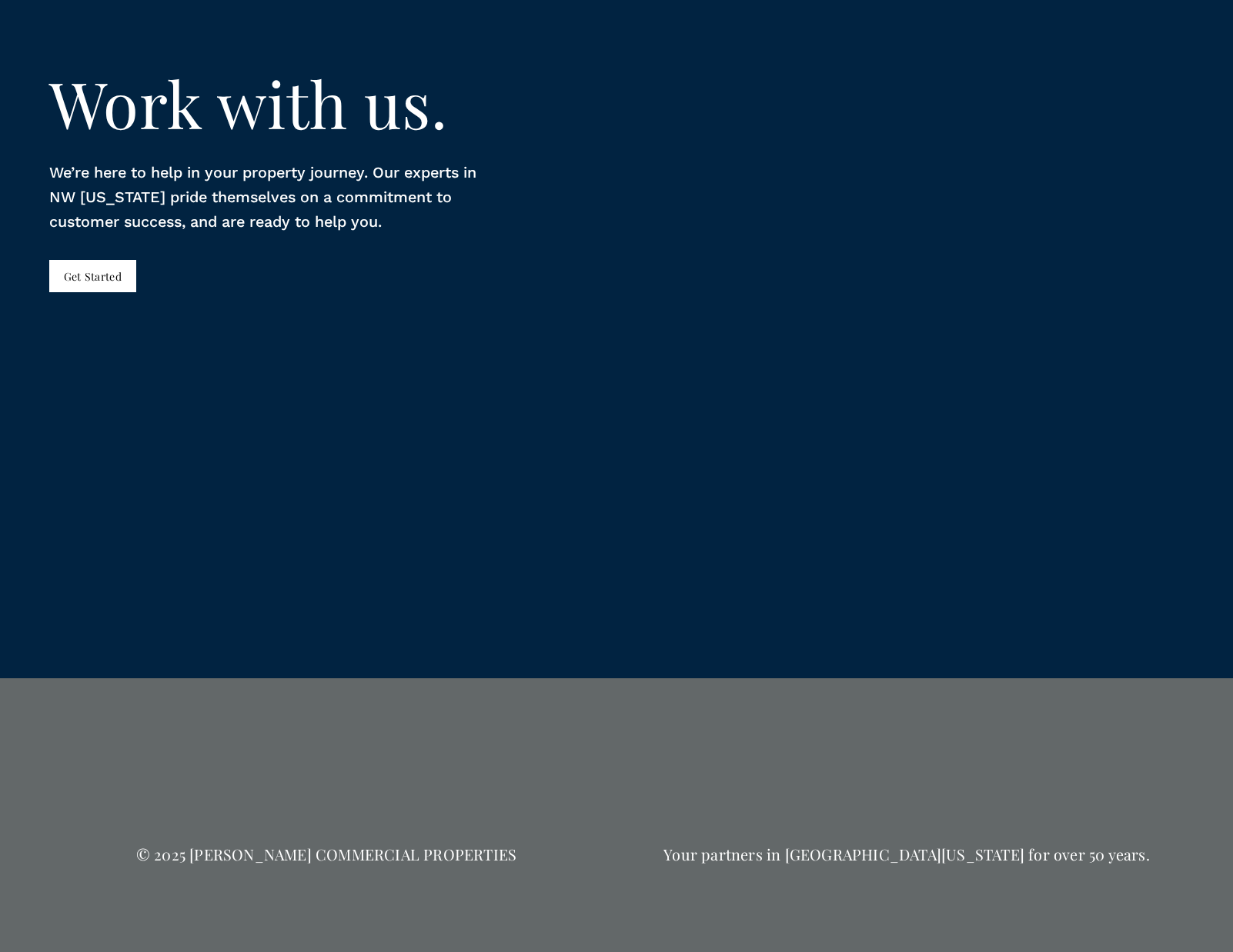
scroll to position [3508, 0]
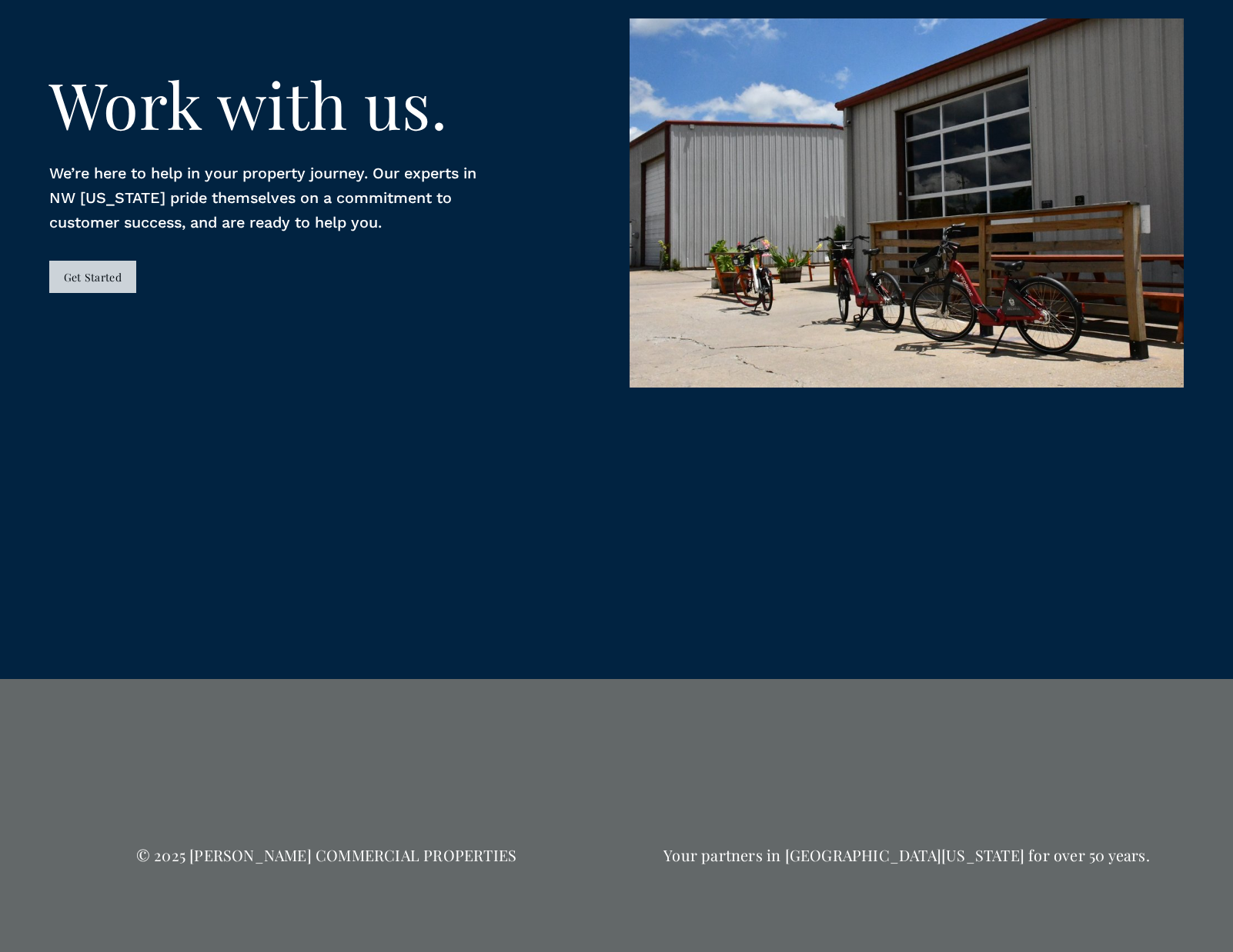
click at [91, 261] on link "Get Started" at bounding box center [92, 277] width 87 height 32
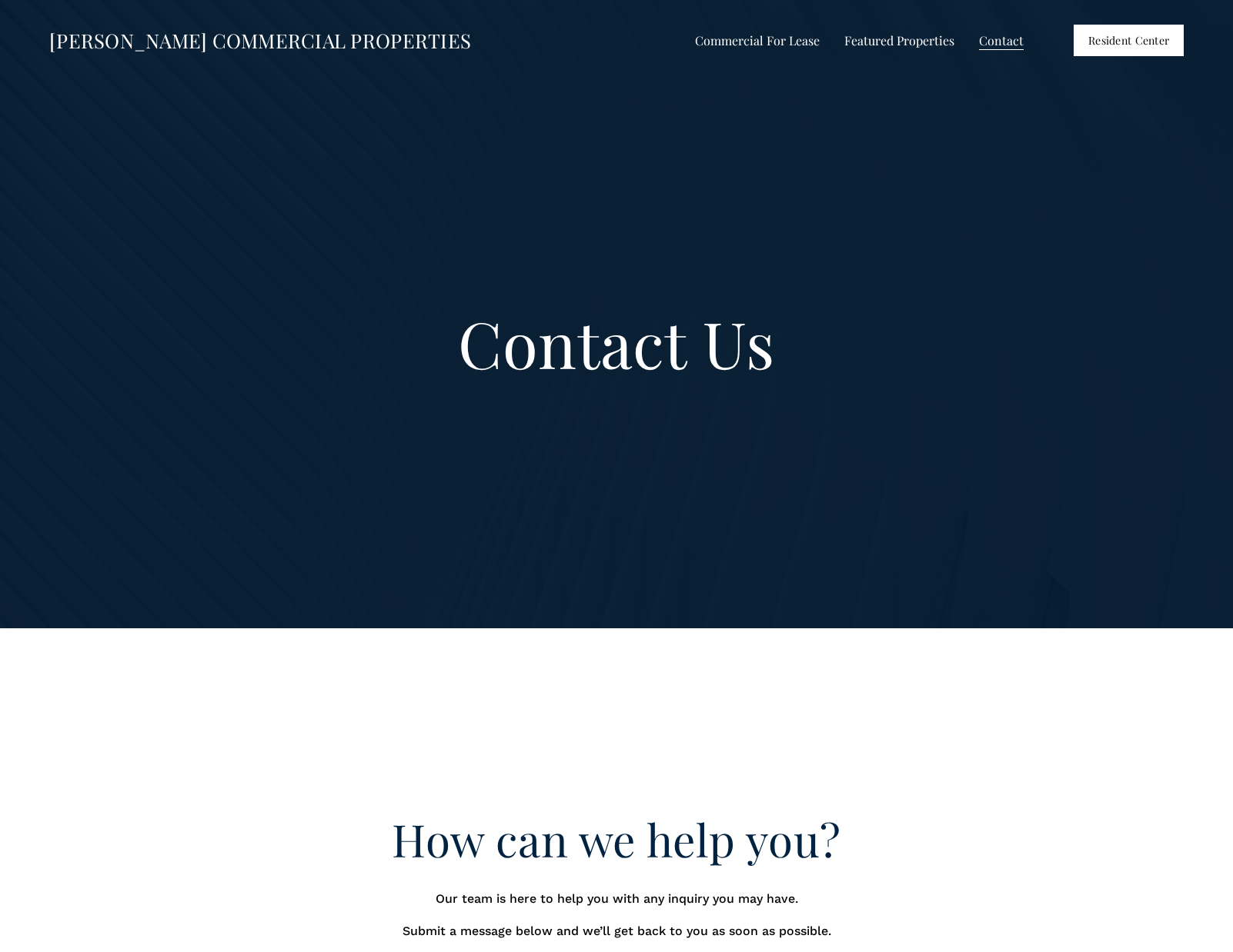
scroll to position [1, 0]
